Goal: Task Accomplishment & Management: Use online tool/utility

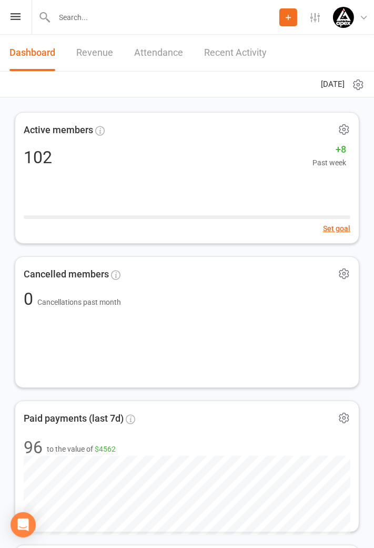
click at [16, 18] on icon at bounding box center [16, 16] width 10 height 7
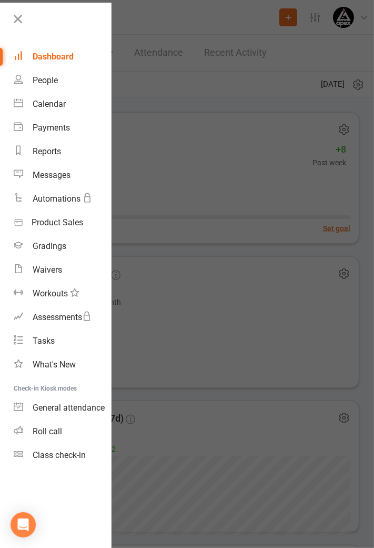
click at [67, 458] on div "Class check-in" at bounding box center [59, 455] width 53 height 10
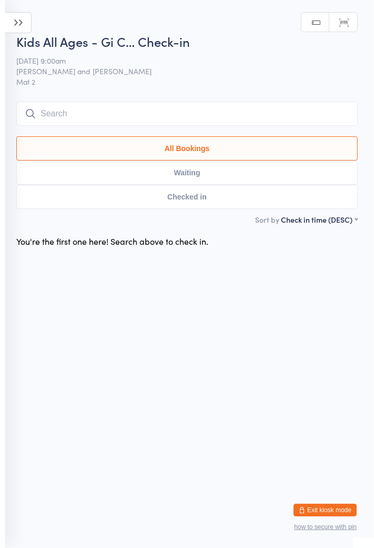
click at [24, 25] on icon at bounding box center [18, 22] width 26 height 21
click at [25, 25] on icon at bounding box center [18, 22] width 26 height 21
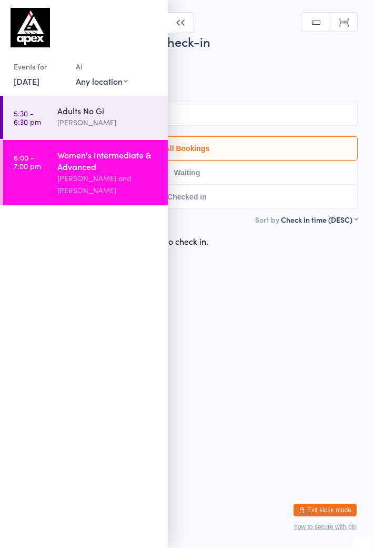
click at [31, 86] on link "24 Jul, 2025" at bounding box center [27, 81] width 26 height 12
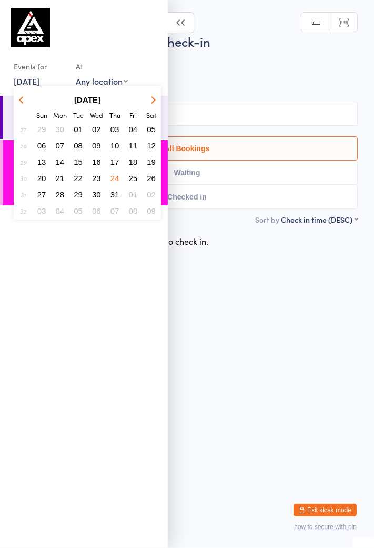
click at [150, 102] on button "button" at bounding box center [152, 100] width 16 height 14
click at [147, 105] on button "button" at bounding box center [152, 100] width 16 height 14
click at [153, 150] on button "13" at bounding box center [151, 145] width 16 height 14
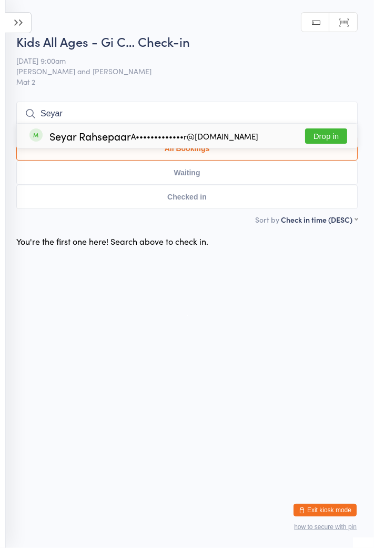
type input "Seyar"
click at [189, 134] on div "A•••••••••••••r@gmail.com" at bounding box center [194, 136] width 127 height 8
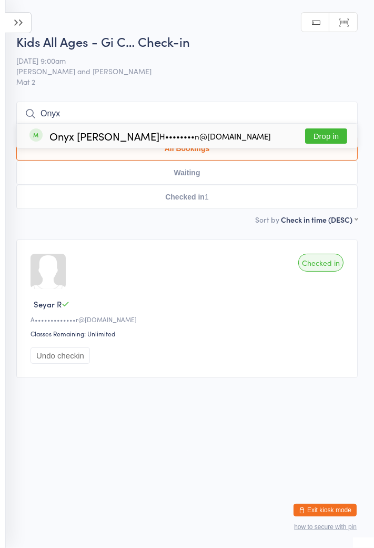
type input "Onyx"
click at [333, 134] on button "Drop in" at bounding box center [326, 135] width 42 height 15
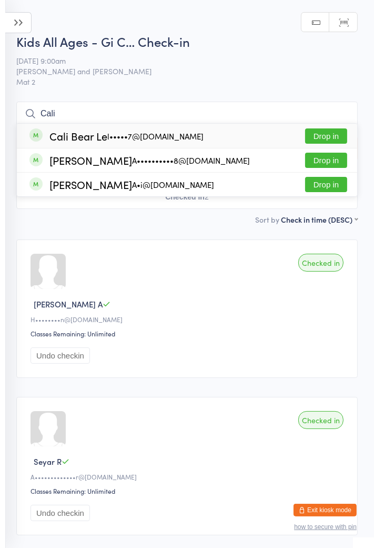
type input "Cali"
click at [354, 129] on div "Cali Bear Le l•••••7@gmail.com Drop in" at bounding box center [187, 136] width 341 height 24
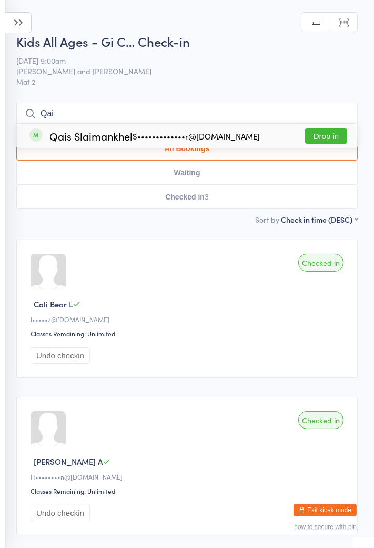
type input "Qai"
click at [33, 136] on span at bounding box center [35, 134] width 13 height 13
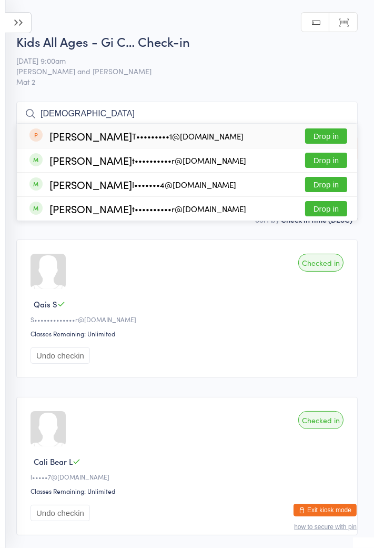
type input "Isai"
click at [236, 163] on div "Isaiah Houchar t••••••••••r@hotmail.com Drop in" at bounding box center [187, 160] width 341 height 24
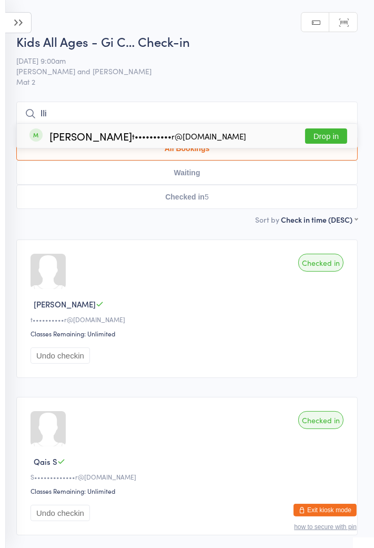
type input "Ili"
click at [274, 139] on div "Ilijah Houchar t••••••••••r@hotmail.com Drop in" at bounding box center [187, 136] width 341 height 24
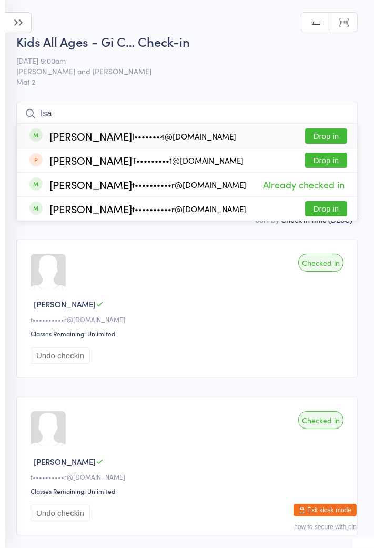
type input "Isa"
click at [181, 219] on div "Isabelle Houchar t••••••••••r@hotmail.com Drop in" at bounding box center [187, 209] width 341 height 24
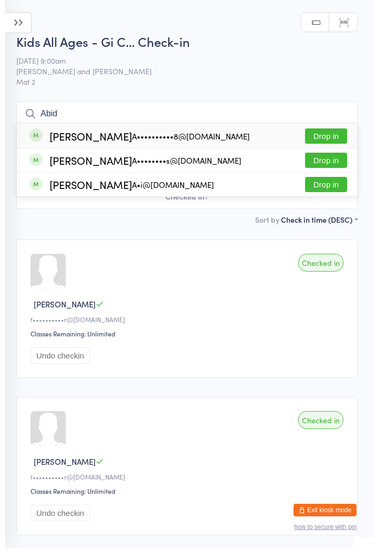
type input "Abid"
click at [133, 165] on div "Abid Abbas A••••••••s@gmail.com" at bounding box center [135, 161] width 212 height 12
